Goal: Register for event/course

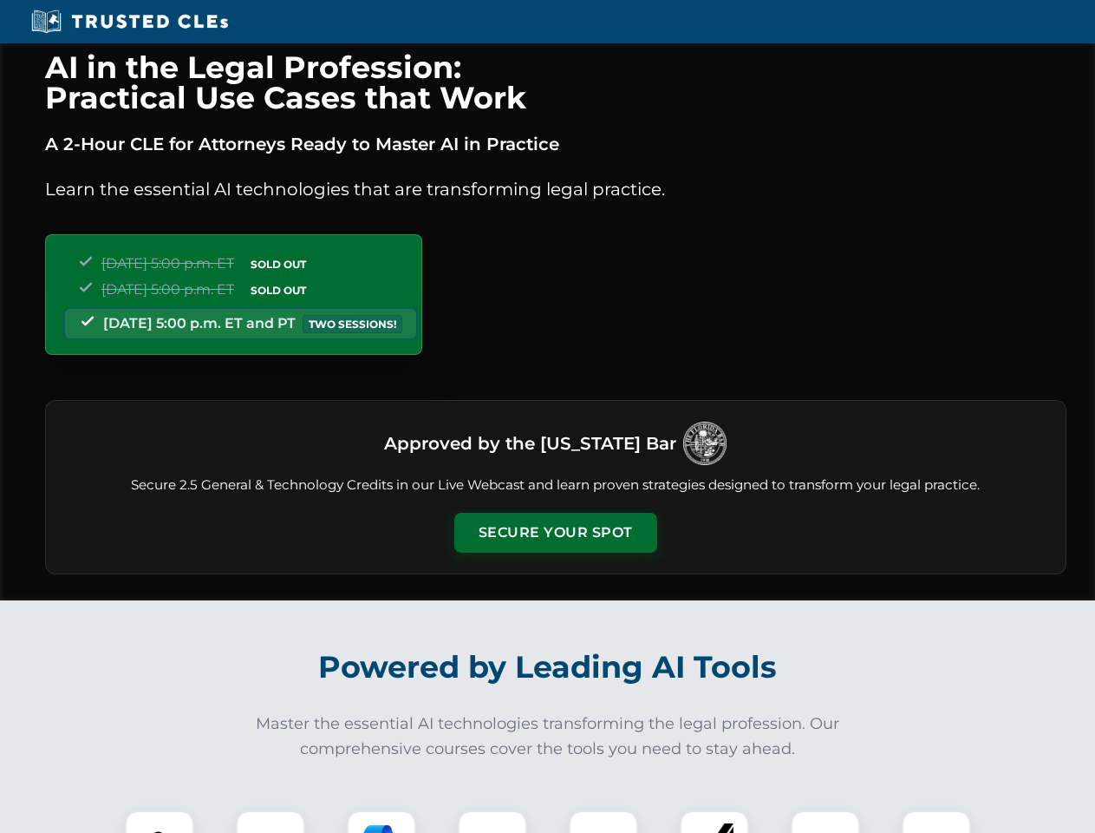
click at [555, 533] on button "Secure Your Spot" at bounding box center [555, 533] width 203 height 40
click at [160, 821] on img at bounding box center [159, 845] width 50 height 50
